Goal: Information Seeking & Learning: Understand process/instructions

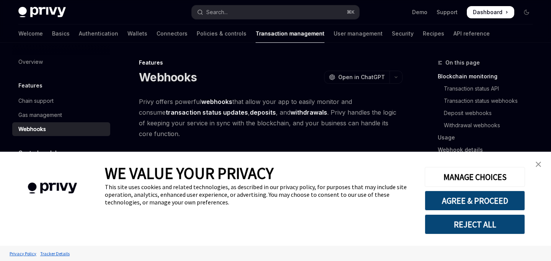
click at [530, 165] on link "close banner" at bounding box center [537, 164] width 15 height 15
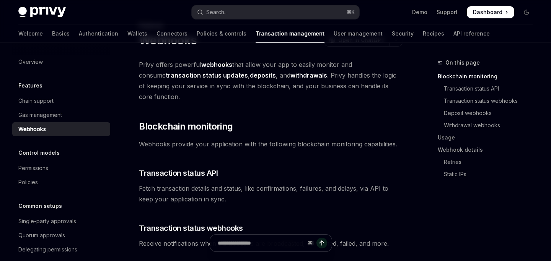
scroll to position [32, 0]
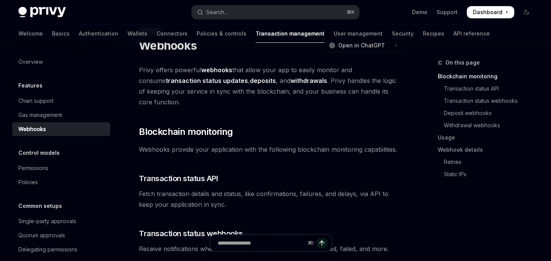
click at [213, 70] on strong "webhooks" at bounding box center [216, 70] width 31 height 8
click at [236, 71] on span "Privy offers powerful webhooks that allow your app to easily monitor and consum…" at bounding box center [270, 86] width 263 height 43
click at [211, 71] on strong "webhooks" at bounding box center [216, 70] width 31 height 8
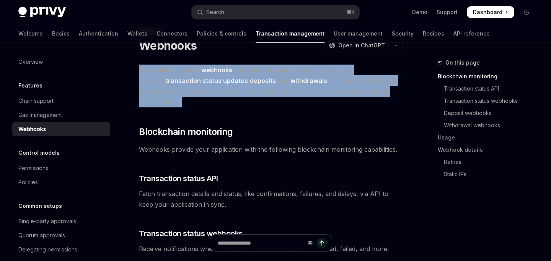
click at [211, 71] on strong "webhooks" at bounding box center [216, 70] width 31 height 8
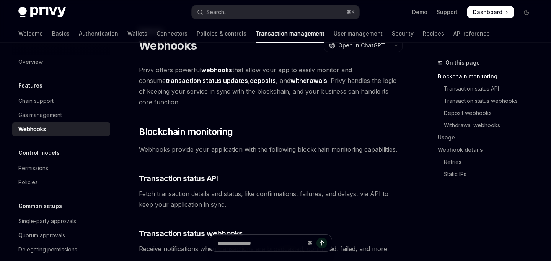
drag, startPoint x: 41, startPoint y: 121, endPoint x: 38, endPoint y: 127, distance: 6.3
click at [38, 127] on div "Webhooks" at bounding box center [32, 129] width 28 height 9
click at [219, 71] on strong "webhooks" at bounding box center [216, 70] width 31 height 8
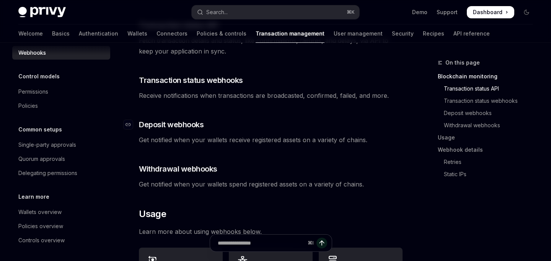
scroll to position [0, 0]
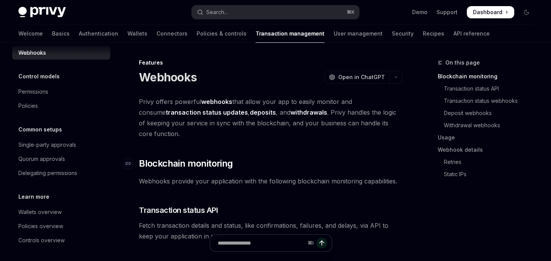
click at [270, 158] on h2 "​ Blockchain monitoring" at bounding box center [270, 164] width 263 height 12
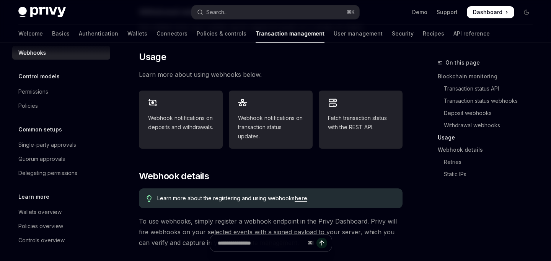
scroll to position [370, 0]
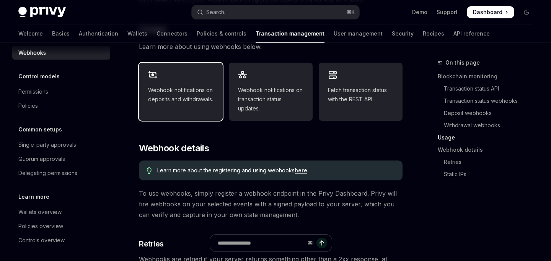
click at [176, 92] on span "Webhook notifications on deposits and withdrawals." at bounding box center [180, 95] width 65 height 18
type textarea "*"
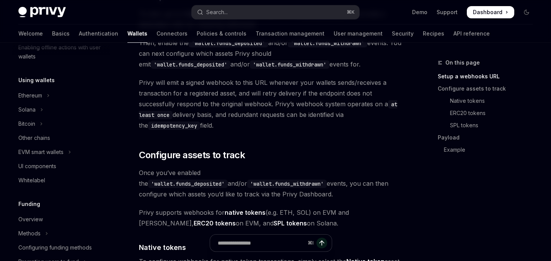
scroll to position [315, 0]
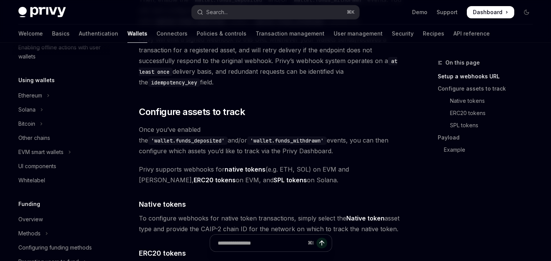
drag, startPoint x: 304, startPoint y: 174, endPoint x: 270, endPoint y: 179, distance: 34.4
drag, startPoint x: 280, startPoint y: 171, endPoint x: 131, endPoint y: 158, distance: 150.0
copy span "Privy supports webhooks for native tokens (e.g. ETH, SOL) on EVM and Solana, ER…"
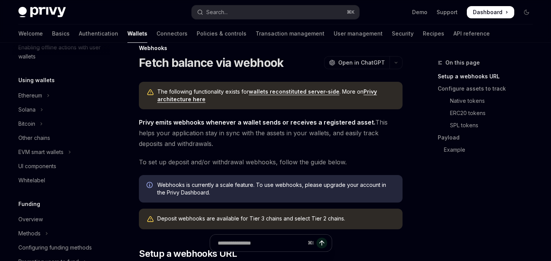
scroll to position [0, 0]
